Goal: Task Accomplishment & Management: Complete application form

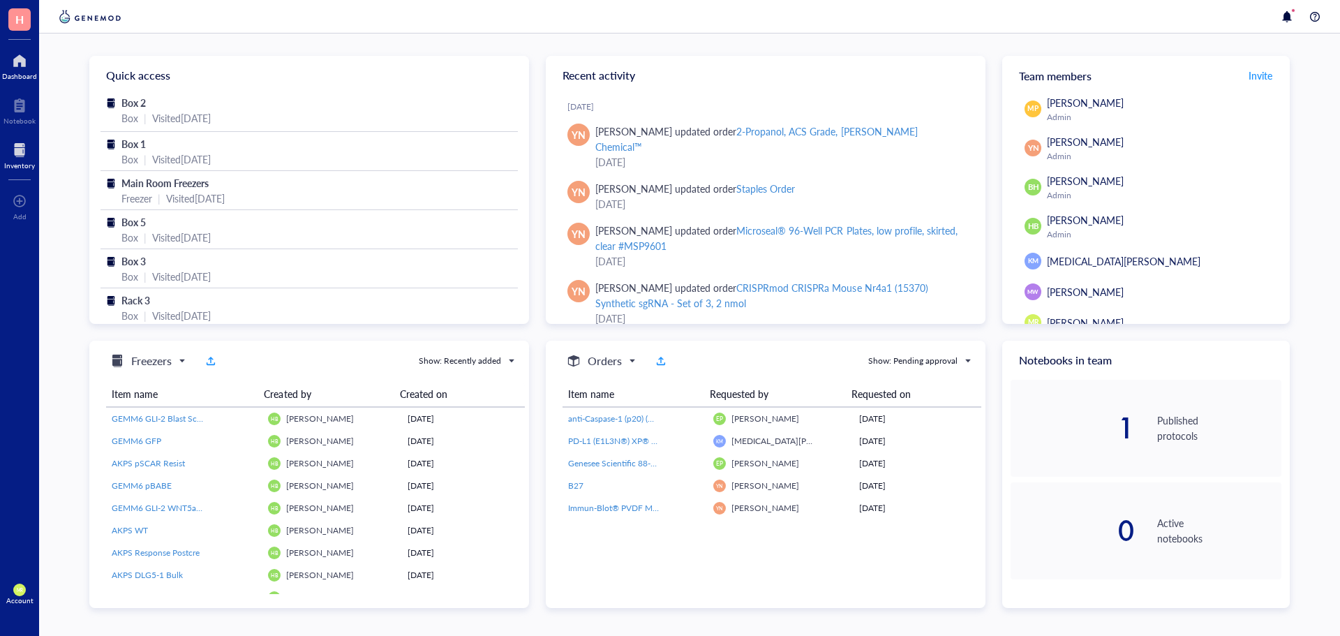
click at [16, 162] on div "Inventory" at bounding box center [19, 165] width 31 height 8
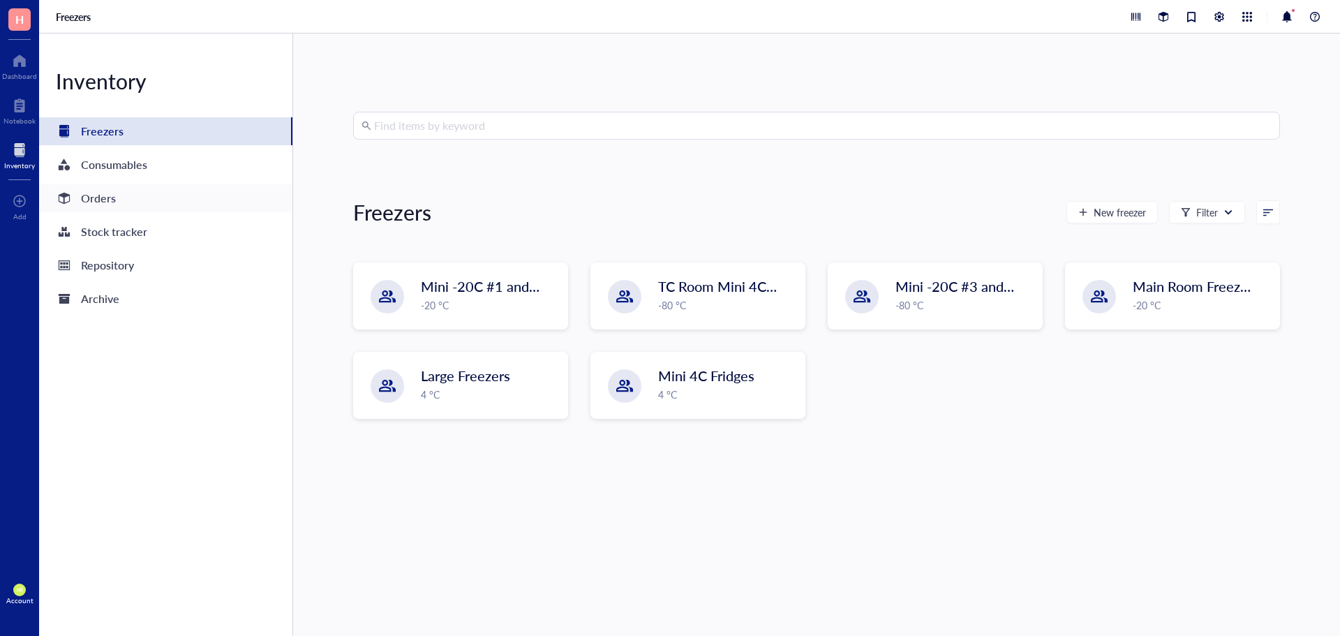
click at [94, 207] on div "Orders" at bounding box center [98, 198] width 35 height 20
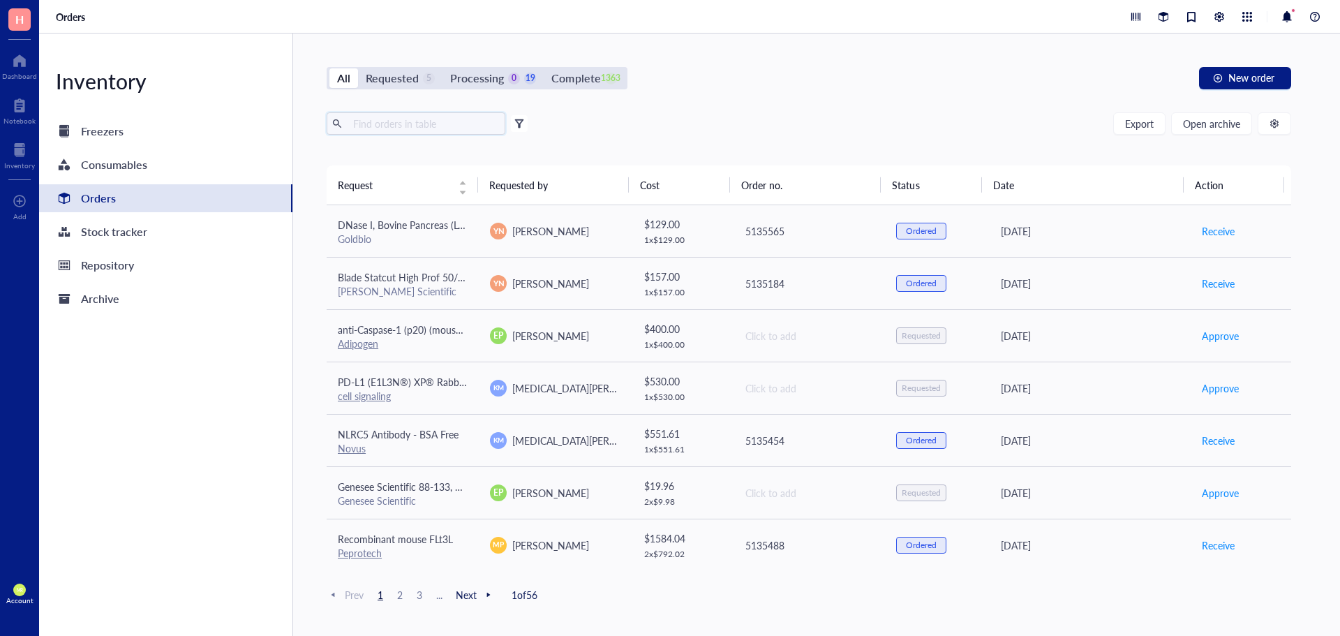
click at [430, 126] on input "text" at bounding box center [423, 123] width 152 height 21
click at [1228, 87] on button "New order" at bounding box center [1245, 78] width 92 height 22
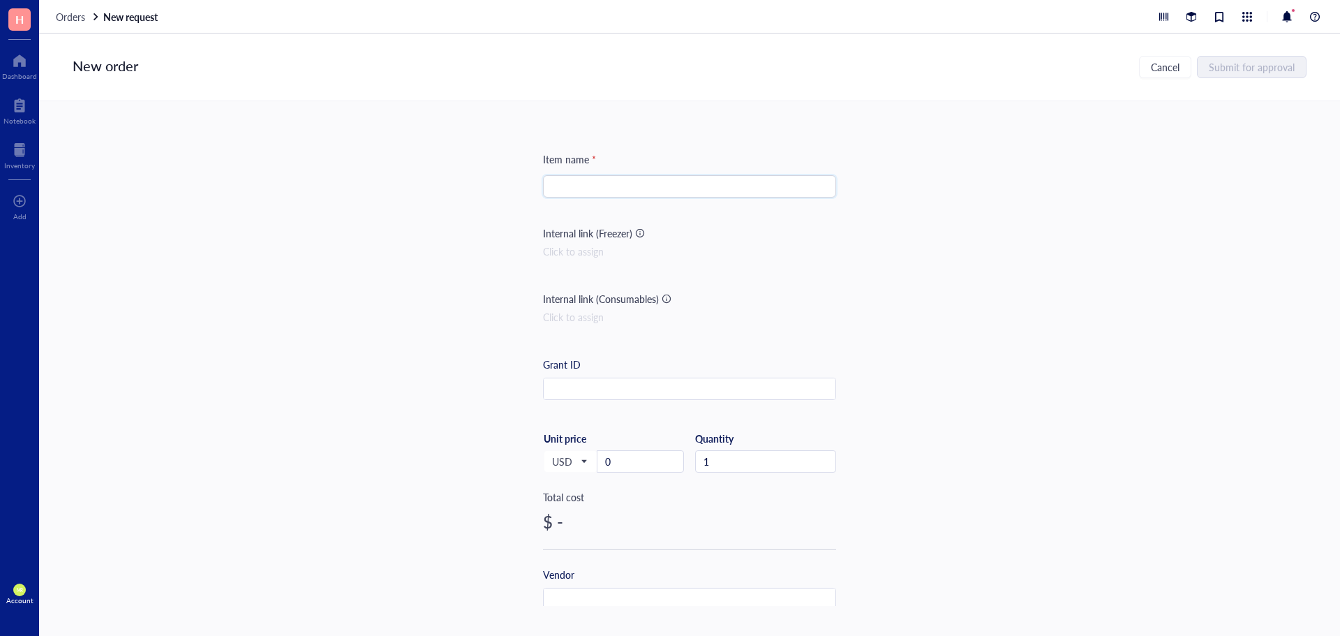
click at [584, 181] on input "search" at bounding box center [689, 186] width 276 height 21
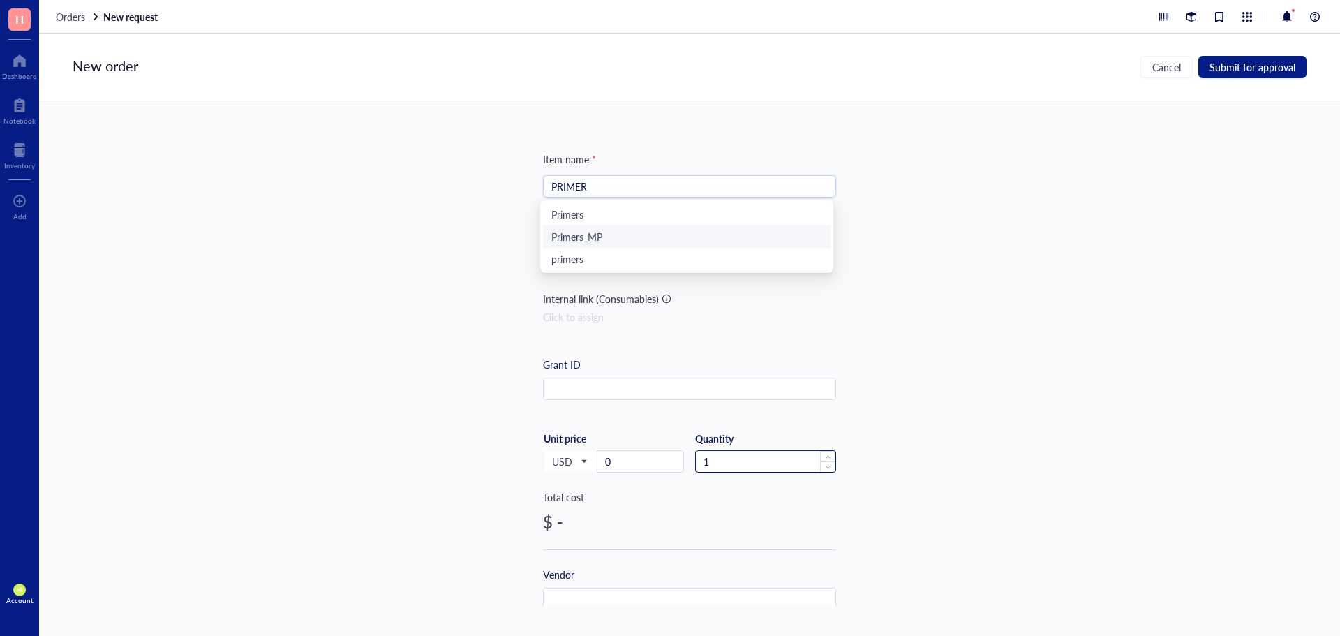
type input "PRIMER"
drag, startPoint x: 720, startPoint y: 466, endPoint x: 695, endPoint y: 462, distance: 25.5
click at [696, 462] on input "1" at bounding box center [766, 461] width 140 height 21
drag, startPoint x: 628, startPoint y: 463, endPoint x: 600, endPoint y: 463, distance: 27.9
click at [600, 463] on input "0" at bounding box center [640, 461] width 86 height 21
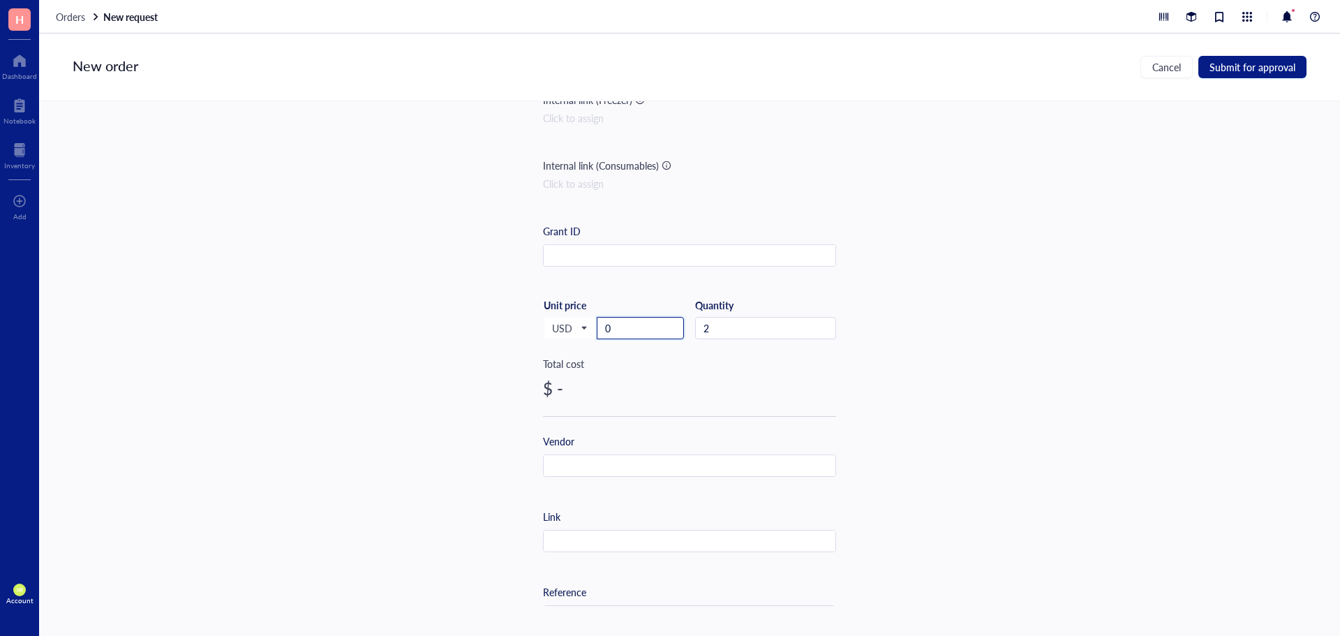
scroll to position [140, 0]
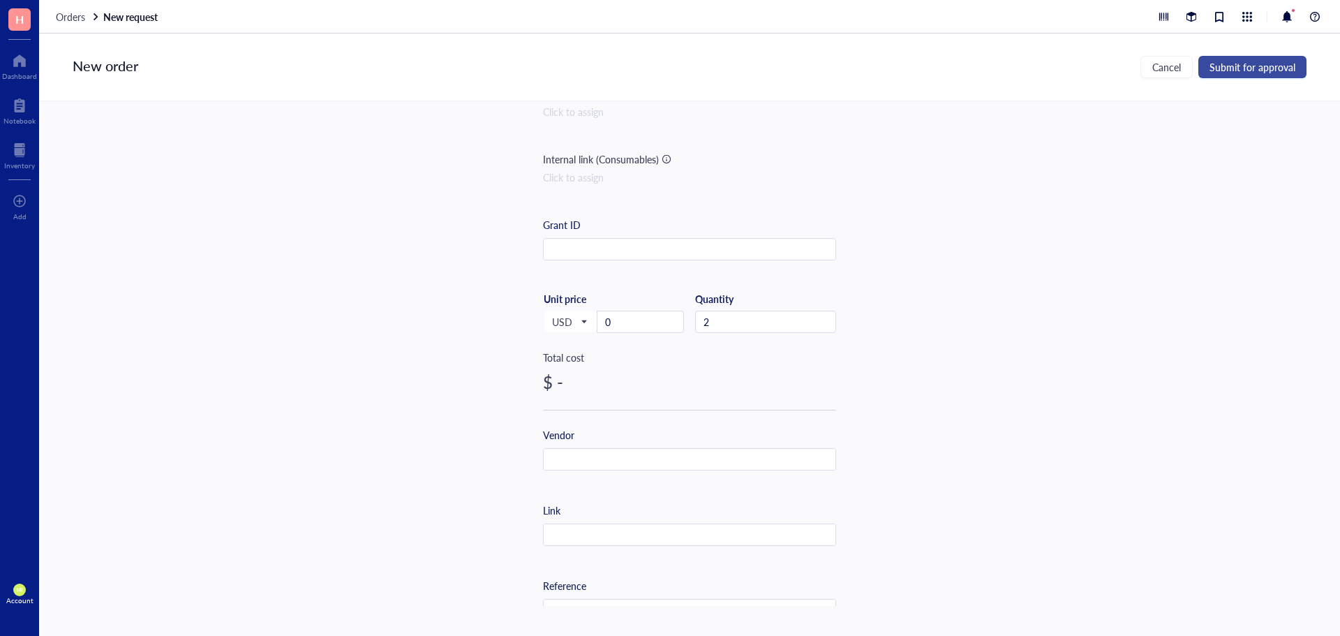
click at [1249, 68] on span "Submit for approval" at bounding box center [1252, 66] width 86 height 11
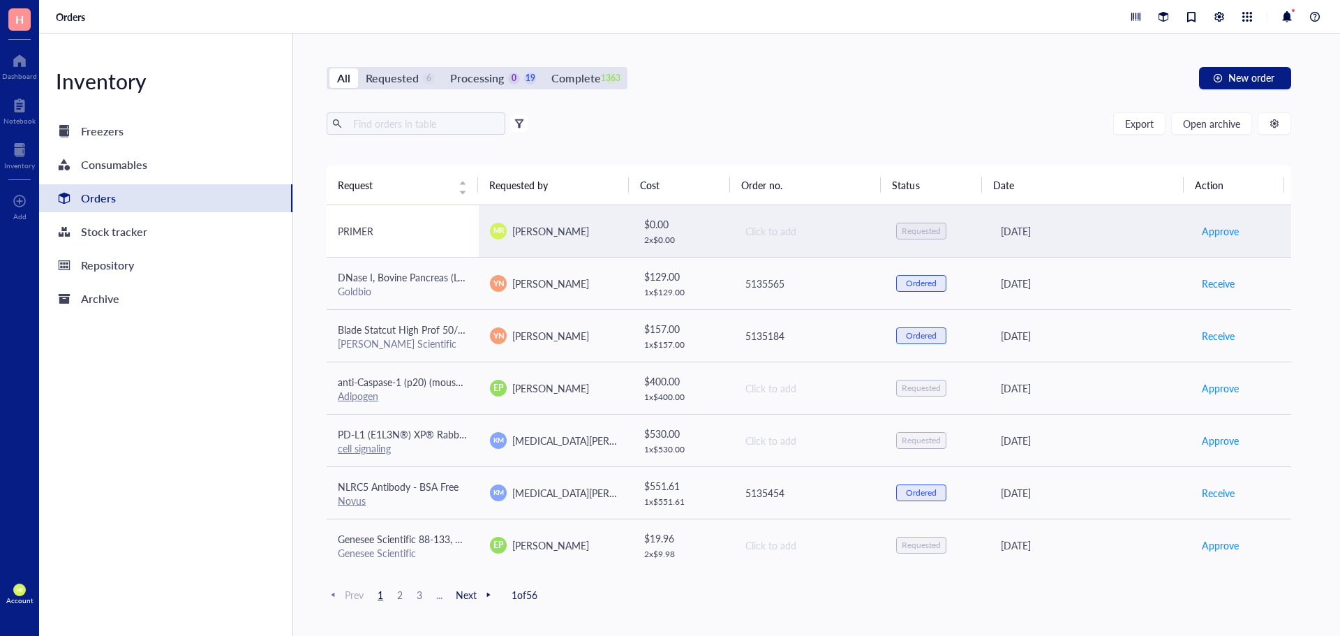
click at [384, 224] on div "PRIMER" at bounding box center [403, 230] width 130 height 15
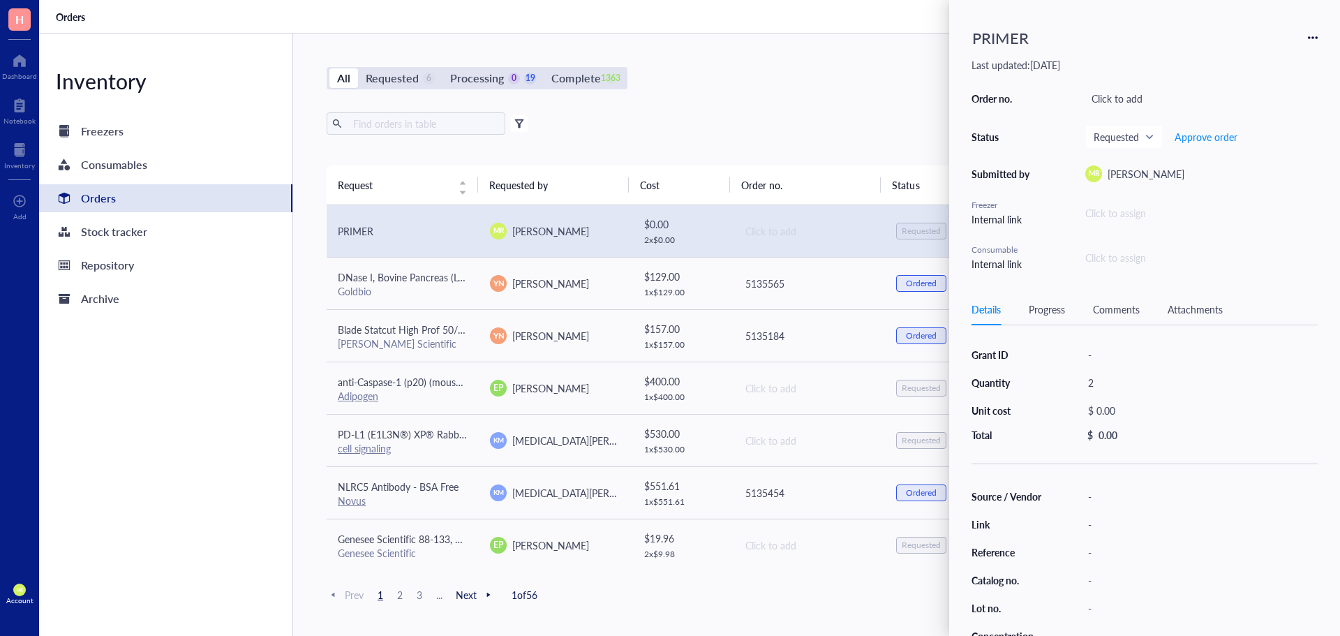
click at [1091, 383] on div "2" at bounding box center [1199, 383] width 236 height 20
click at [1112, 410] on div "$ 0.00" at bounding box center [1196, 411] width 230 height 20
drag, startPoint x: 1145, startPoint y: 416, endPoint x: 1119, endPoint y: 410, distance: 26.4
click at [1119, 410] on input "0.00" at bounding box center [1212, 412] width 197 height 22
click at [1110, 442] on div "Grant ID - Quantity 2 Unit cost $ 0.00 Total $ 0.00 Source / Vendor - Link - Re…" at bounding box center [1144, 545] width 346 height 407
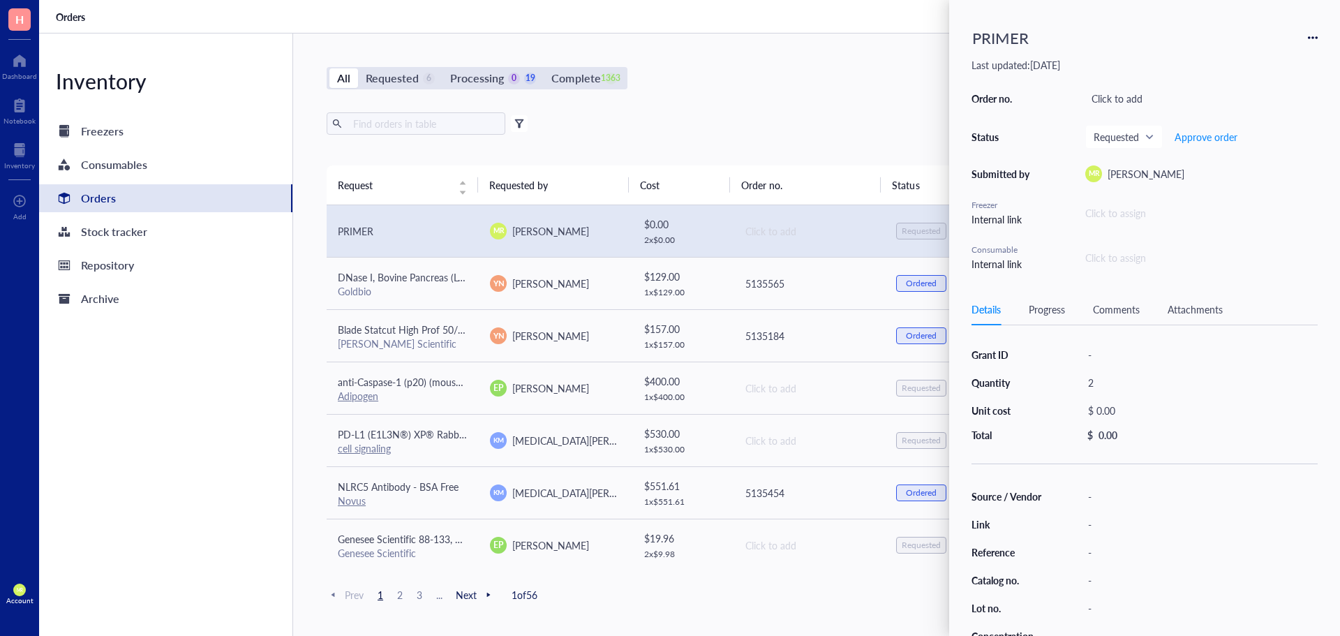
click at [1111, 433] on div "0.00" at bounding box center [1107, 434] width 19 height 13
click at [1114, 433] on div "0.00" at bounding box center [1107, 434] width 19 height 13
click at [1118, 436] on div "$ 0.00" at bounding box center [1199, 434] width 236 height 13
click at [1111, 417] on div "$ 0.00" at bounding box center [1196, 411] width 230 height 20
drag, startPoint x: 1146, startPoint y: 412, endPoint x: 1118, endPoint y: 412, distance: 27.9
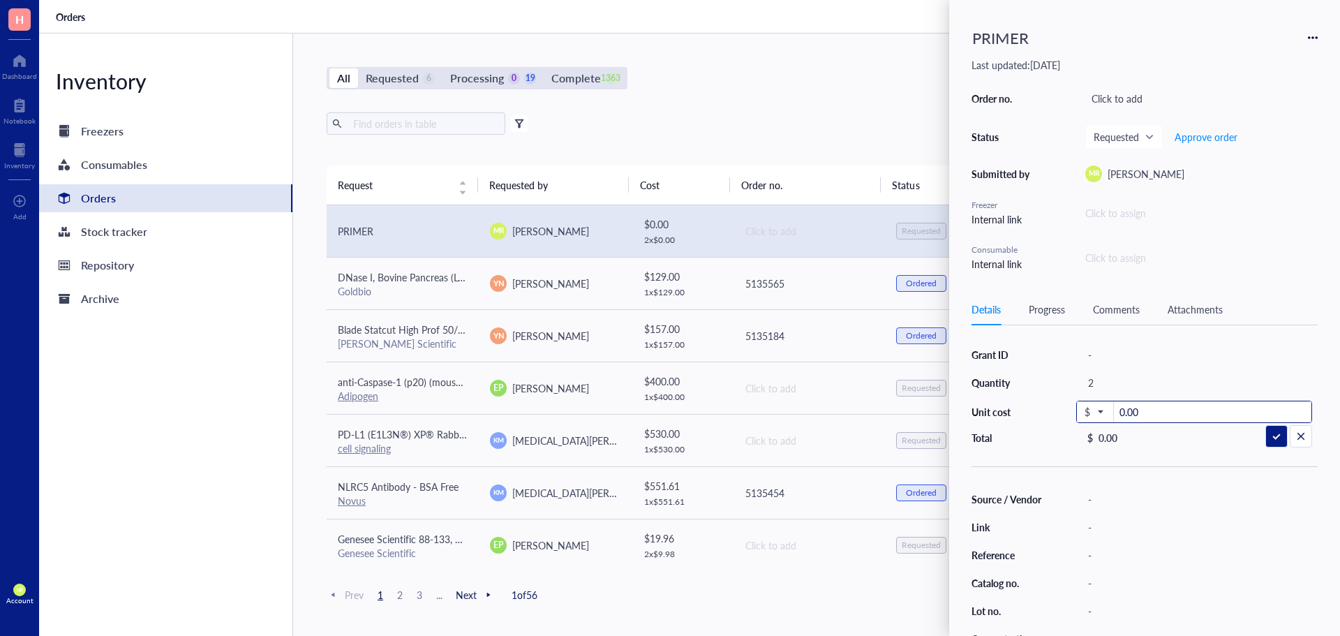
click at [1118, 412] on input "0.00" at bounding box center [1212, 412] width 197 height 22
type input "6.12"
click at [1109, 414] on div "$ 6.12" at bounding box center [1196, 411] width 230 height 20
drag, startPoint x: 1139, startPoint y: 412, endPoint x: 1130, endPoint y: 412, distance: 9.8
click at [1130, 412] on input "6.12" at bounding box center [1212, 412] width 197 height 22
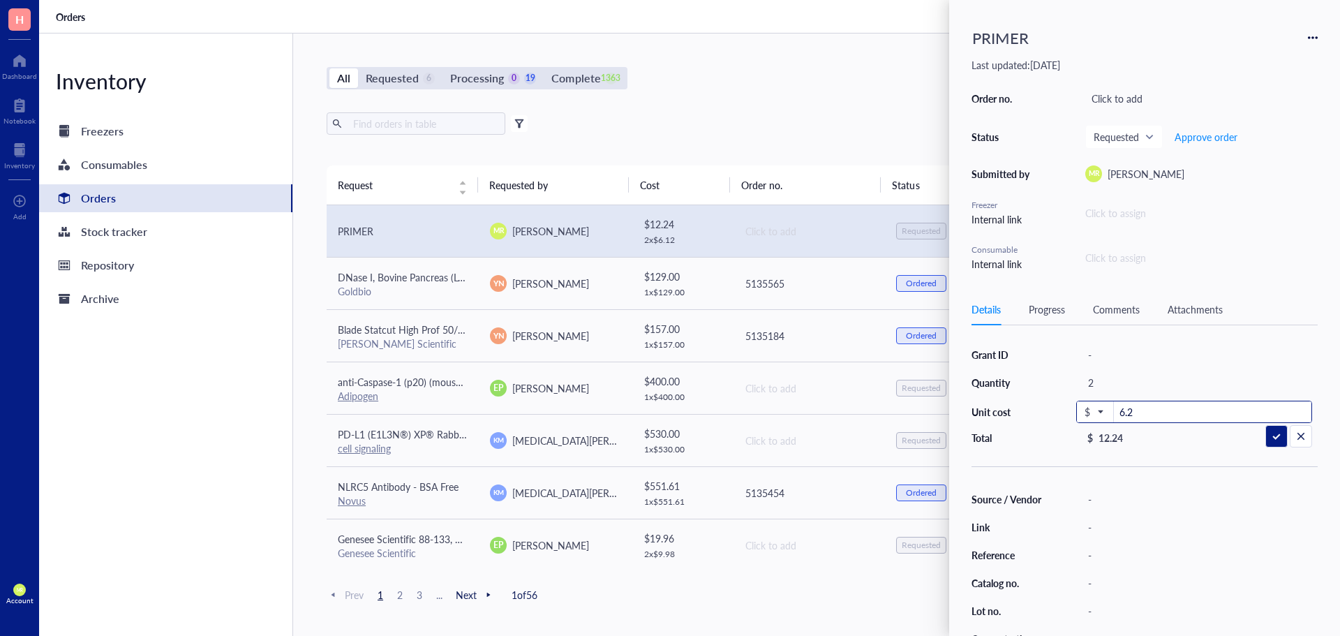
type input "6.21"
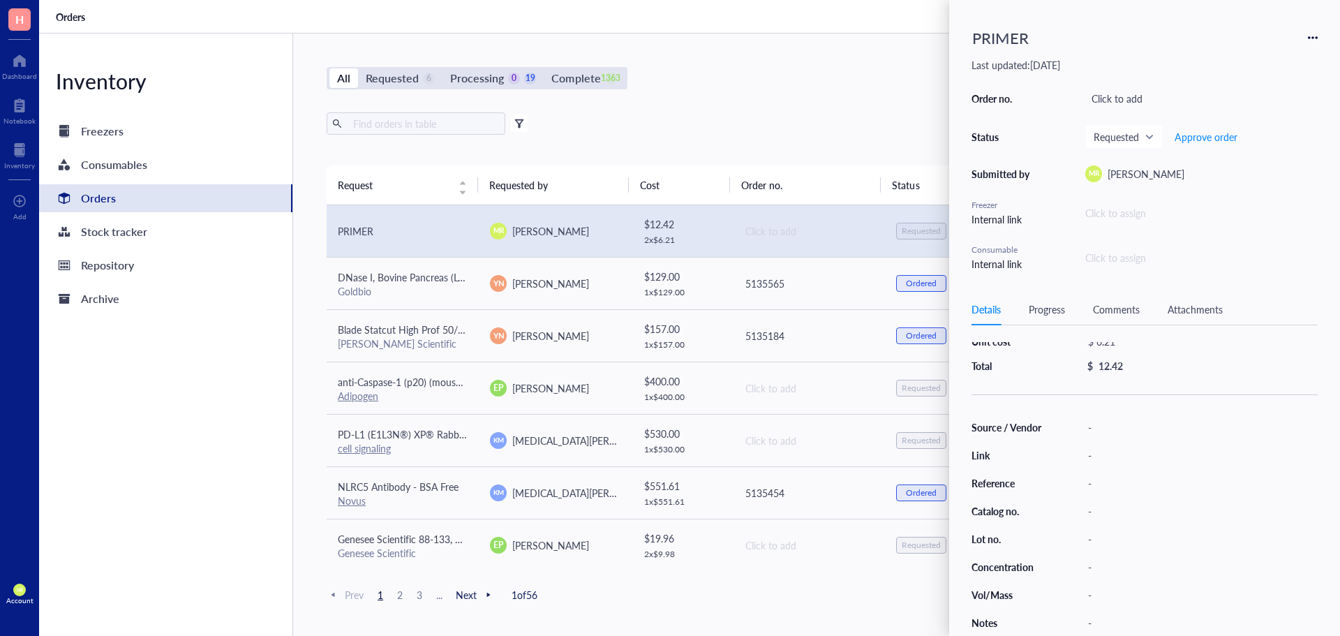
scroll to position [117, 0]
click at [682, 100] on div "All Requested 6 Processing 0 19 Complete 1363 New order Export Open archive Fil…" at bounding box center [808, 334] width 1031 height 602
